Goal: Information Seeking & Learning: Learn about a topic

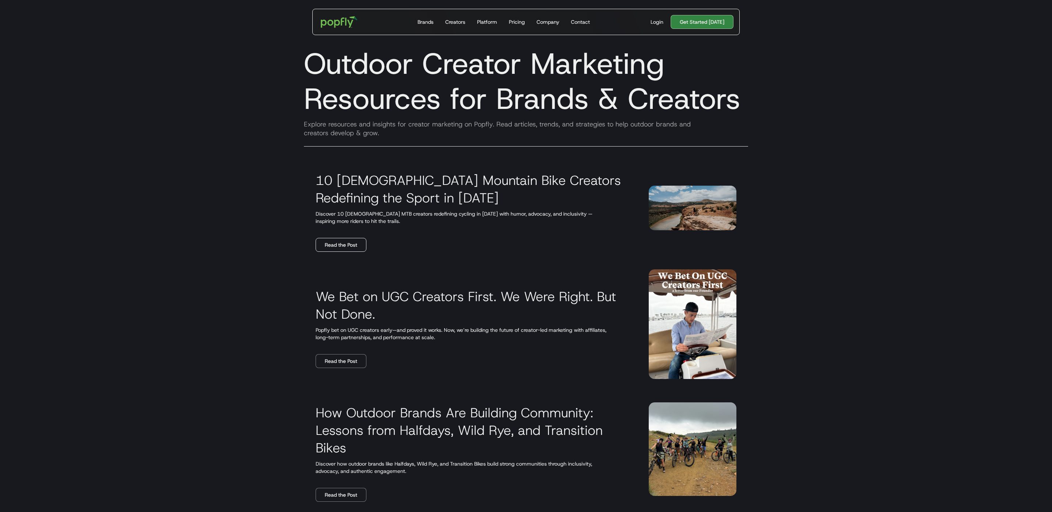
click at [333, 246] on link "Read the Post" at bounding box center [341, 245] width 51 height 14
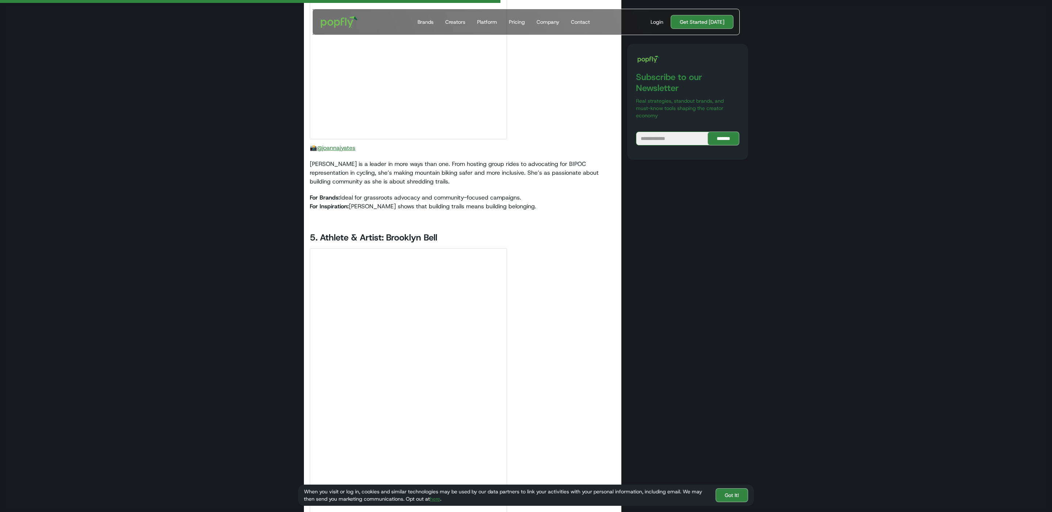
scroll to position [2562, 0]
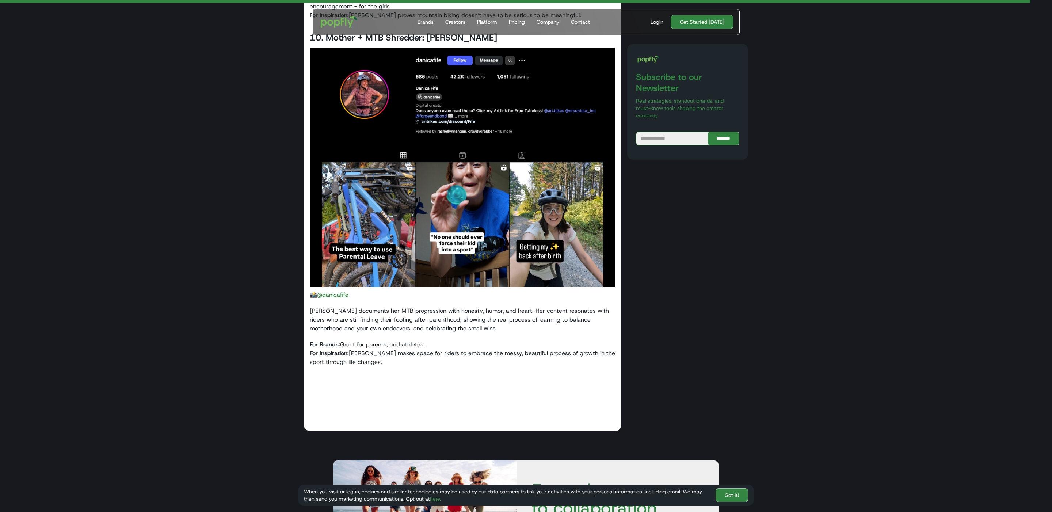
scroll to position [5508, 0]
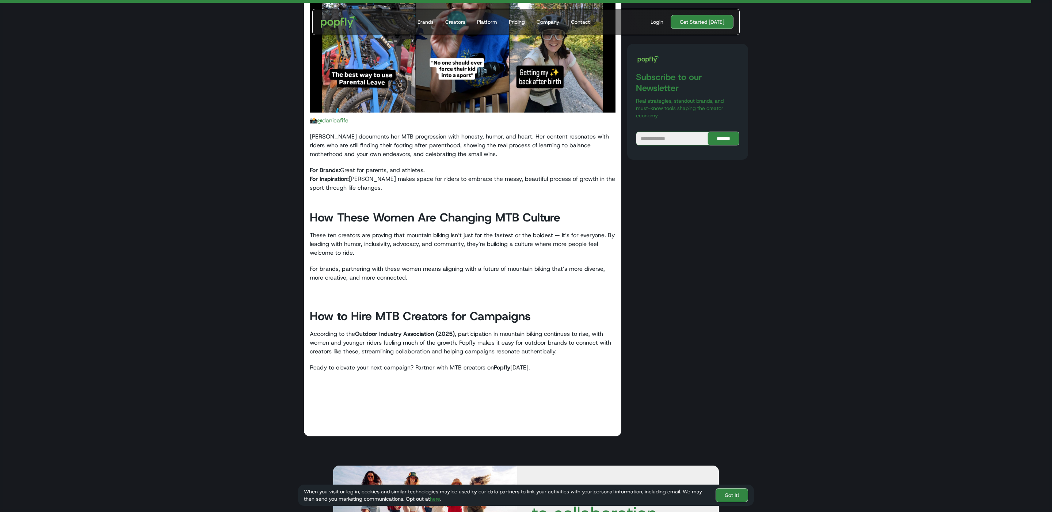
scroll to position [5675, 0]
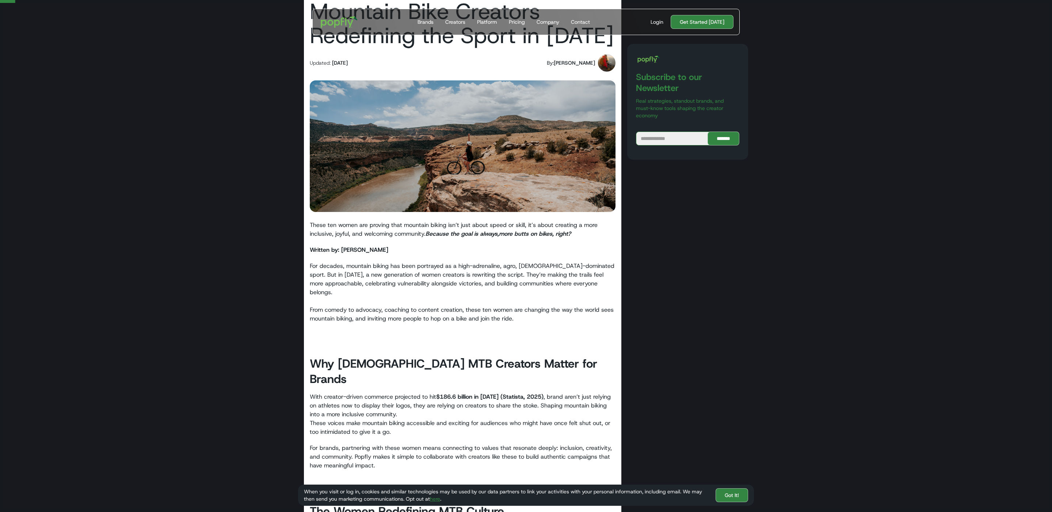
scroll to position [79, 0]
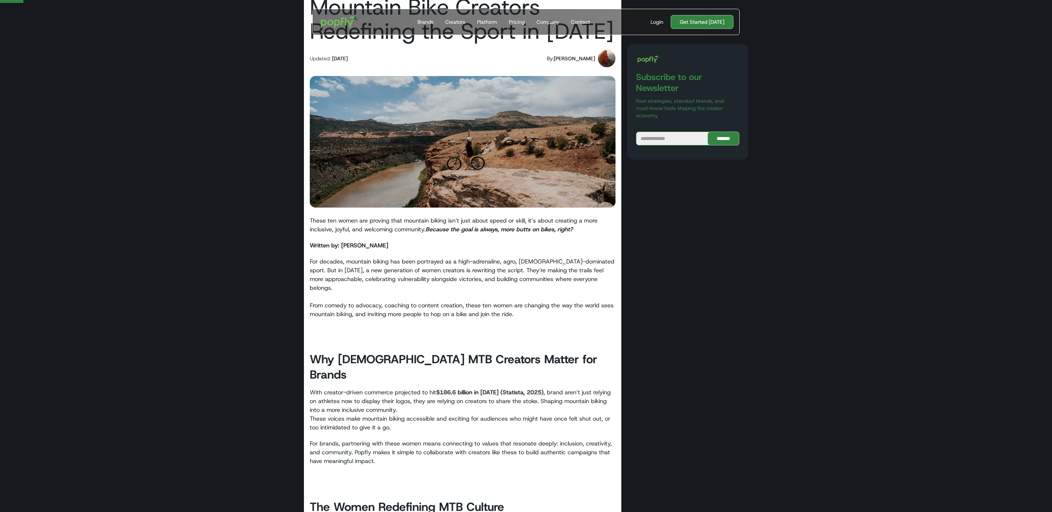
scroll to position [93, 0]
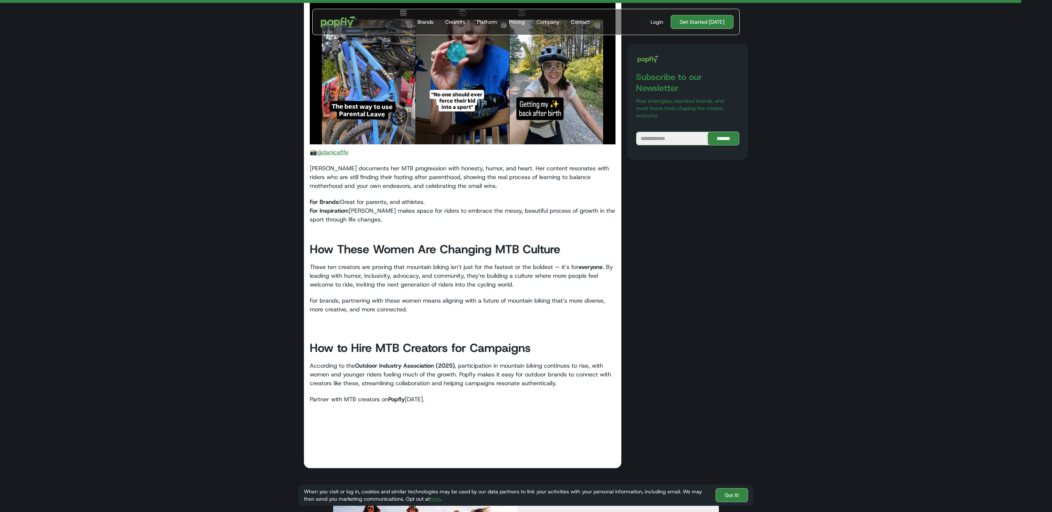
scroll to position [5646, 0]
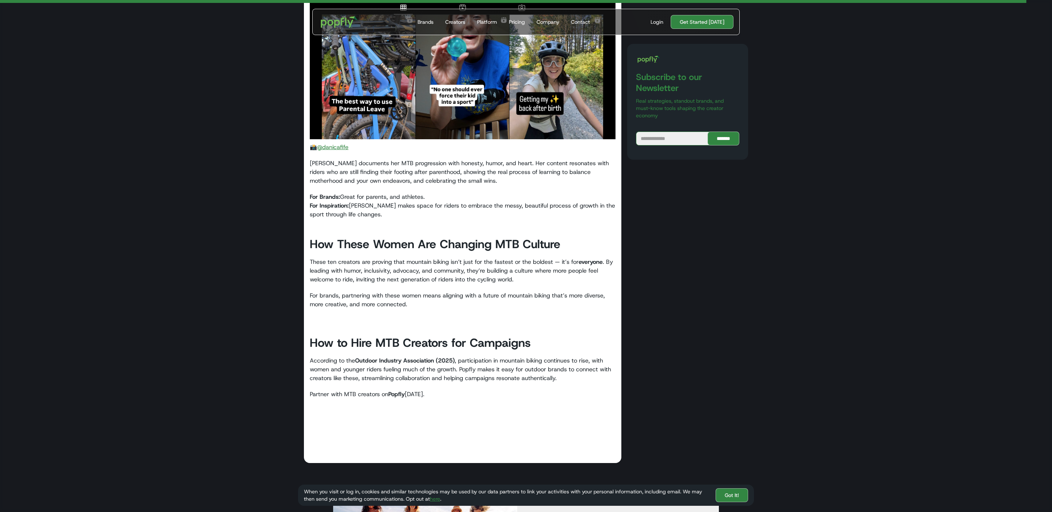
click at [400, 390] on strong "Popfly" at bounding box center [396, 394] width 16 height 8
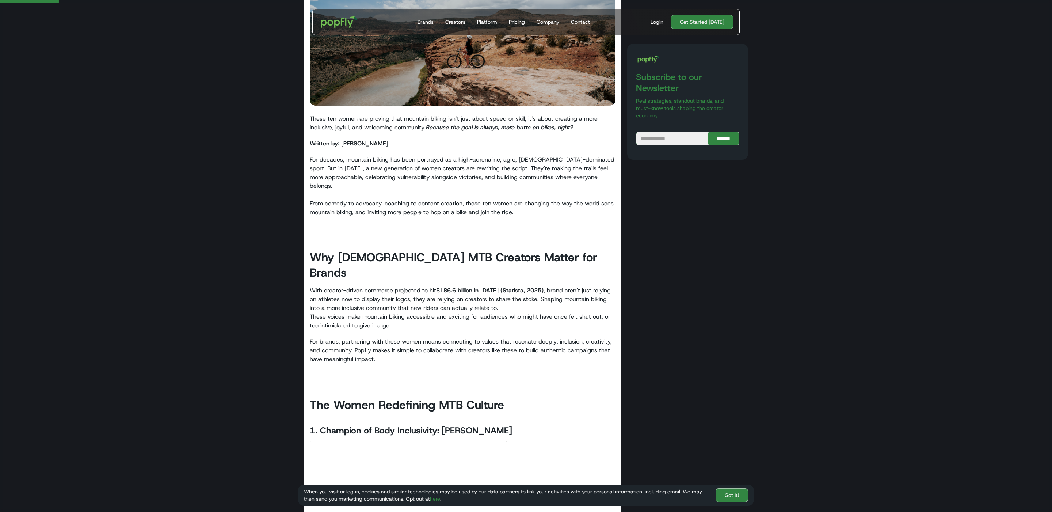
scroll to position [0, 0]
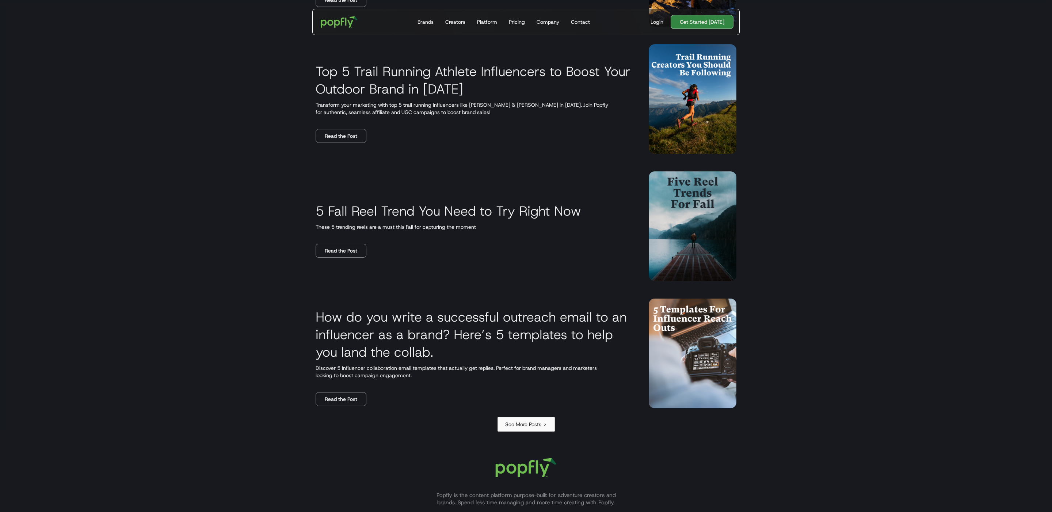
scroll to position [989, 0]
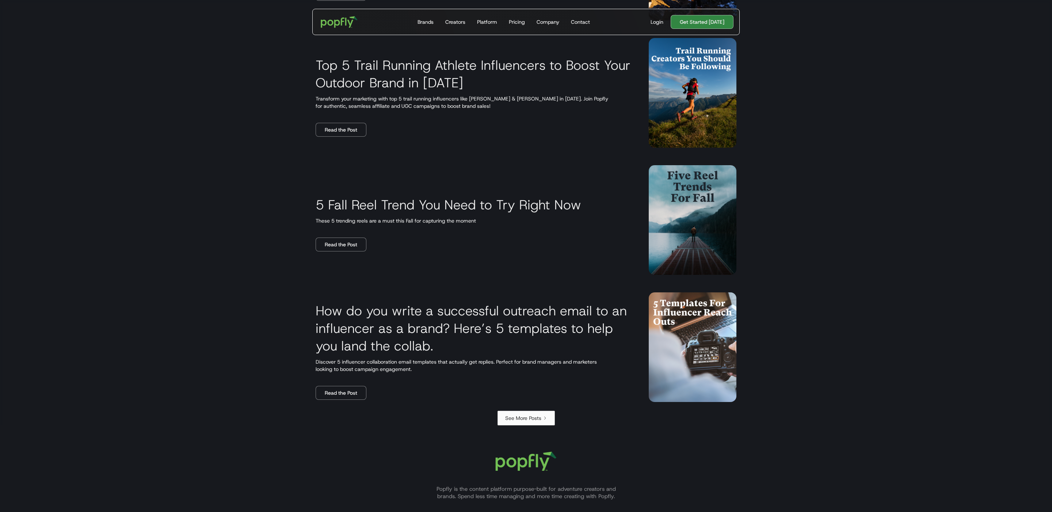
click at [543, 420] on icon "Next Page" at bounding box center [545, 418] width 4 height 4
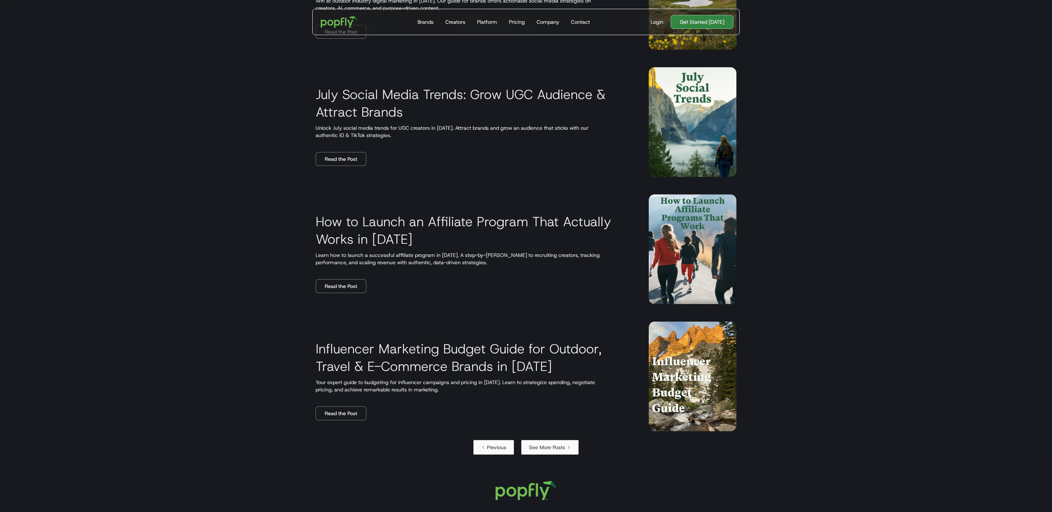
scroll to position [990, 0]
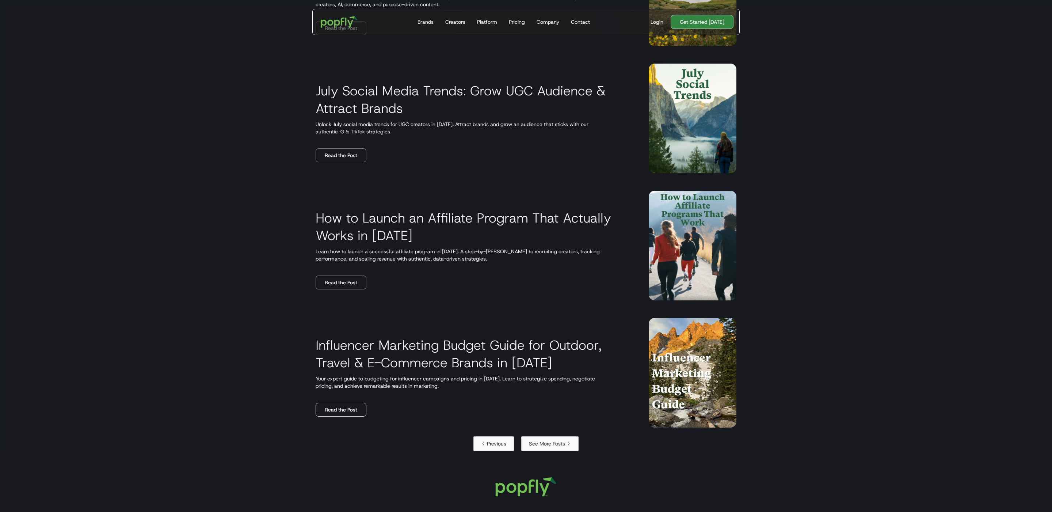
click at [337, 402] on link "Read the Post" at bounding box center [341, 409] width 51 height 14
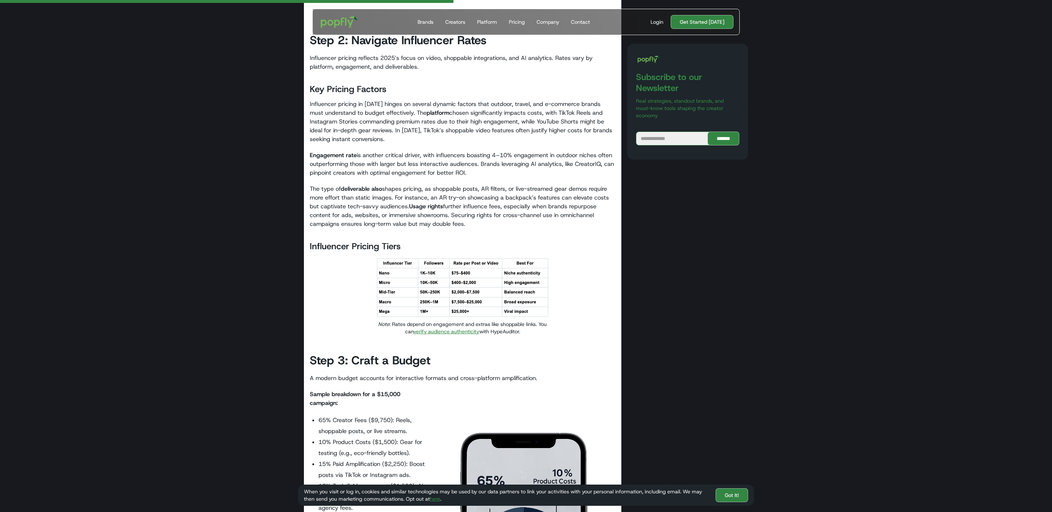
scroll to position [980, 0]
